Goal: Entertainment & Leisure: Consume media (video, audio)

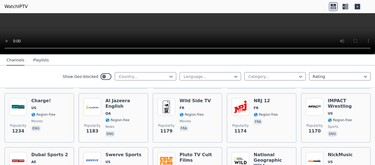
scroll to position [606, 0]
click at [165, 74] on div at bounding box center [143, 76] width 50 height 5
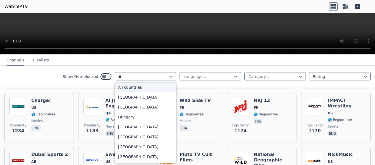
scroll to position [1, 0]
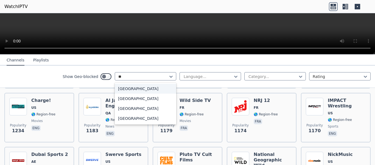
type input "***"
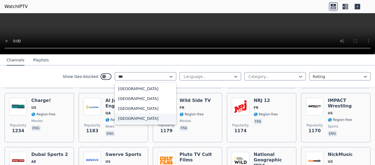
click at [158, 118] on div "[GEOGRAPHIC_DATA]" at bounding box center [146, 118] width 62 height 10
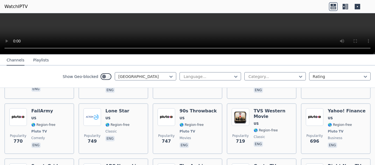
scroll to position [448, 0]
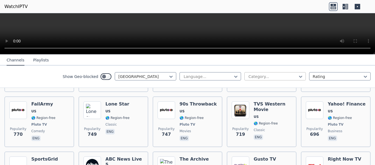
click at [272, 75] on div at bounding box center [273, 76] width 50 height 5
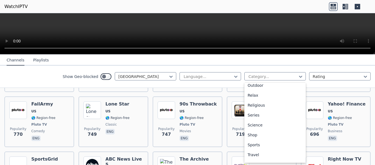
scroll to position [182, 0]
click at [254, 145] on div "Sports" at bounding box center [275, 144] width 62 height 10
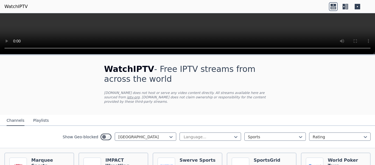
click at [203, 114] on div "WatchIPTV - Free IPTV streams from across the world [DOMAIN_NAME] does not host…" at bounding box center [187, 84] width 185 height 59
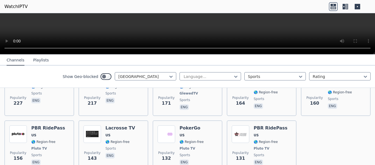
scroll to position [279, 0]
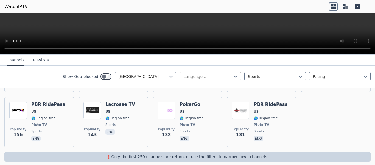
click at [232, 74] on div at bounding box center [208, 76] width 50 height 5
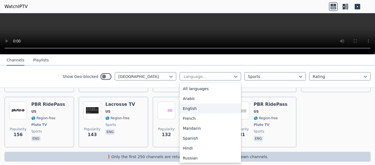
click at [219, 110] on div "English" at bounding box center [211, 108] width 62 height 10
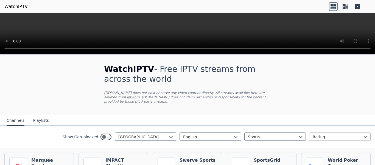
click at [316, 137] on div at bounding box center [338, 136] width 50 height 5
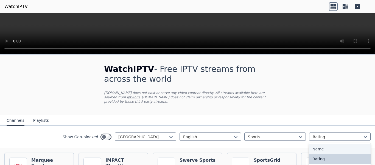
click at [317, 147] on div "Name" at bounding box center [340, 149] width 62 height 10
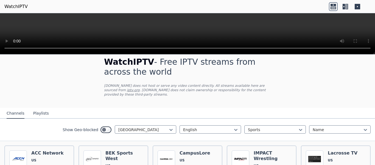
scroll to position [7, 0]
click at [36, 112] on button "Playlists" at bounding box center [41, 113] width 16 height 10
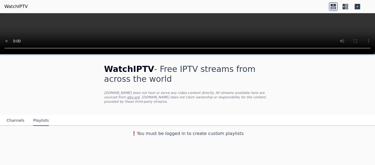
scroll to position [0, 0]
click at [10, 123] on button "Channels" at bounding box center [16, 120] width 18 height 10
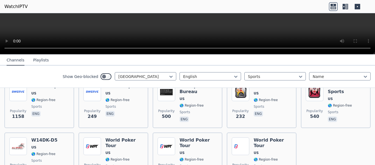
scroll to position [244, 0]
